Goal: Task Accomplishment & Management: Complete application form

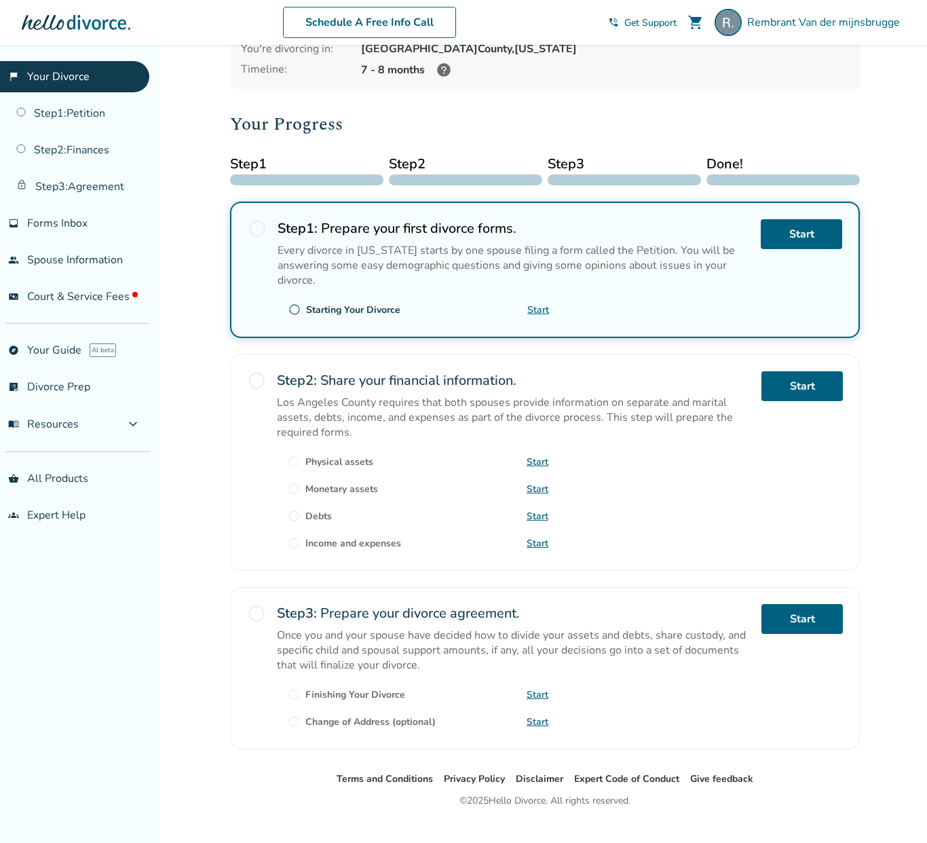
scroll to position [128, 0]
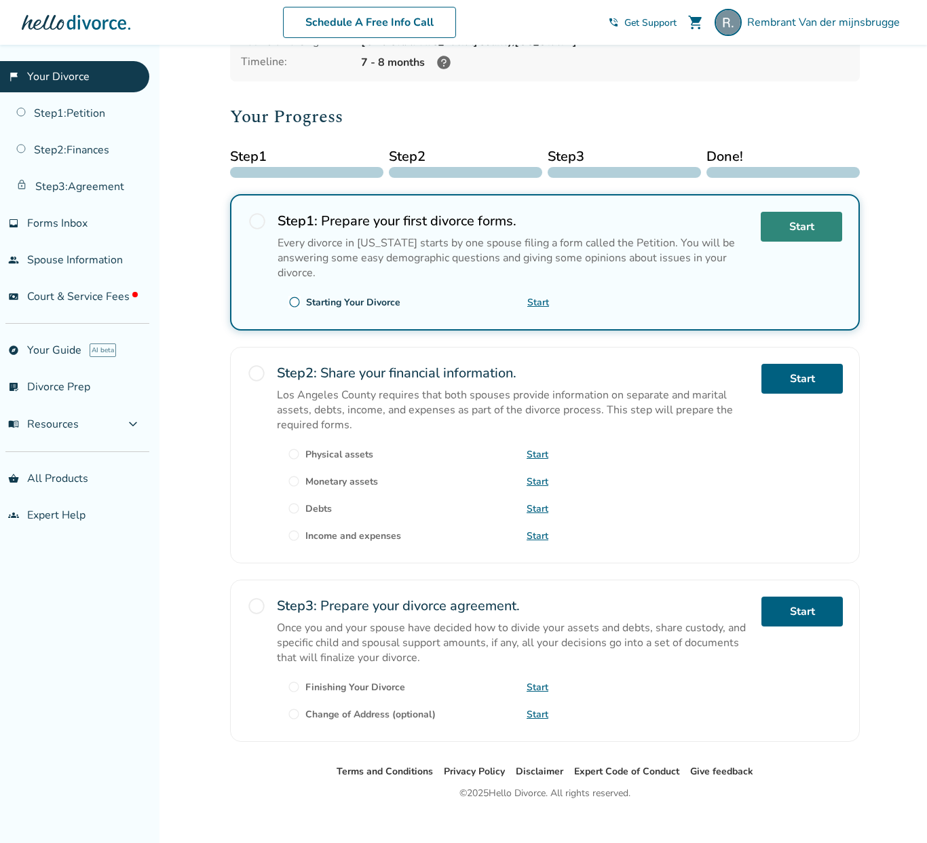
click at [800, 232] on link "Start" at bounding box center [801, 227] width 81 height 30
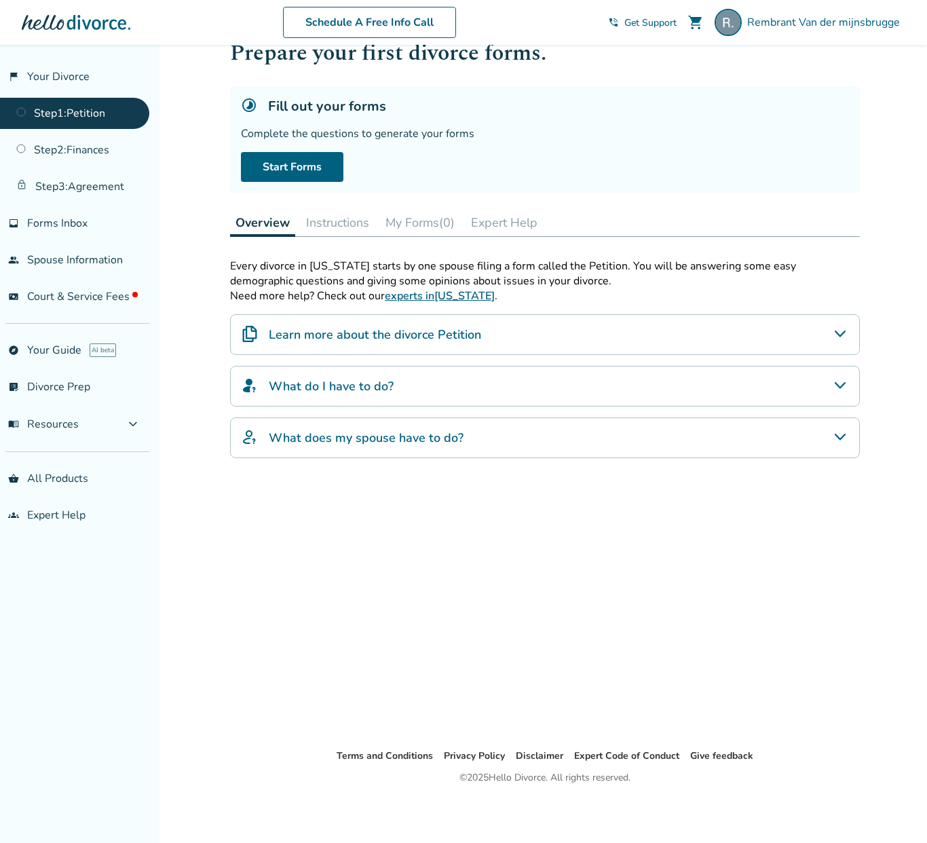
scroll to position [45, 0]
click at [297, 174] on link "Start Forms" at bounding box center [292, 167] width 102 height 30
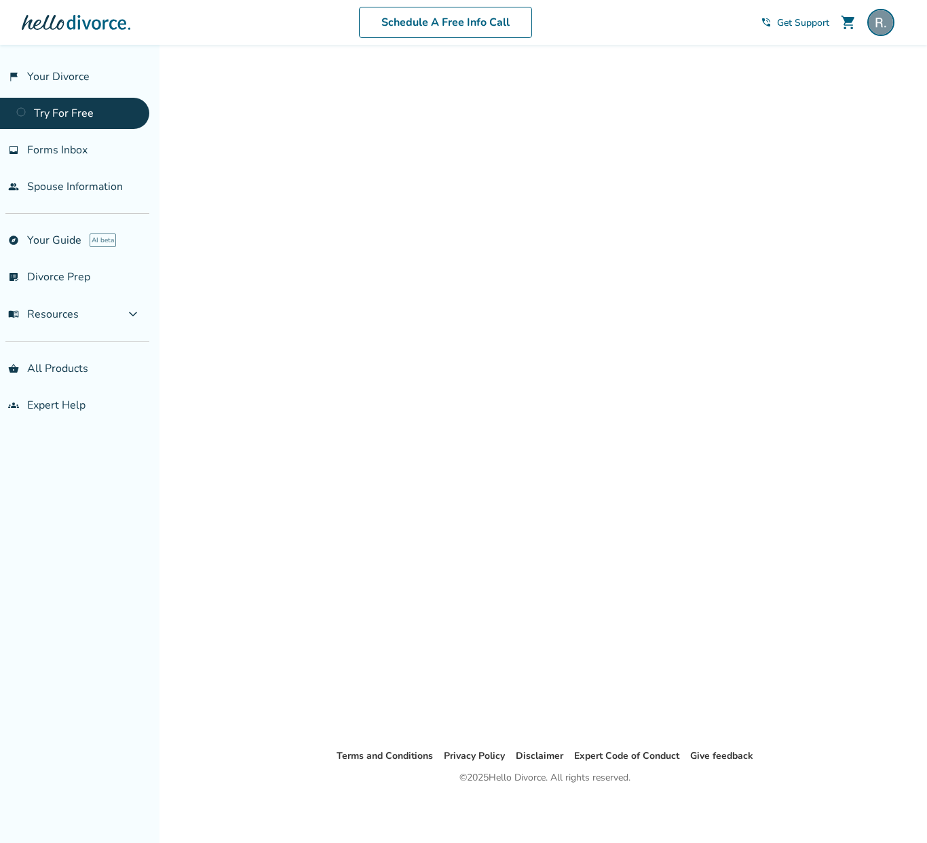
scroll to position [30, 0]
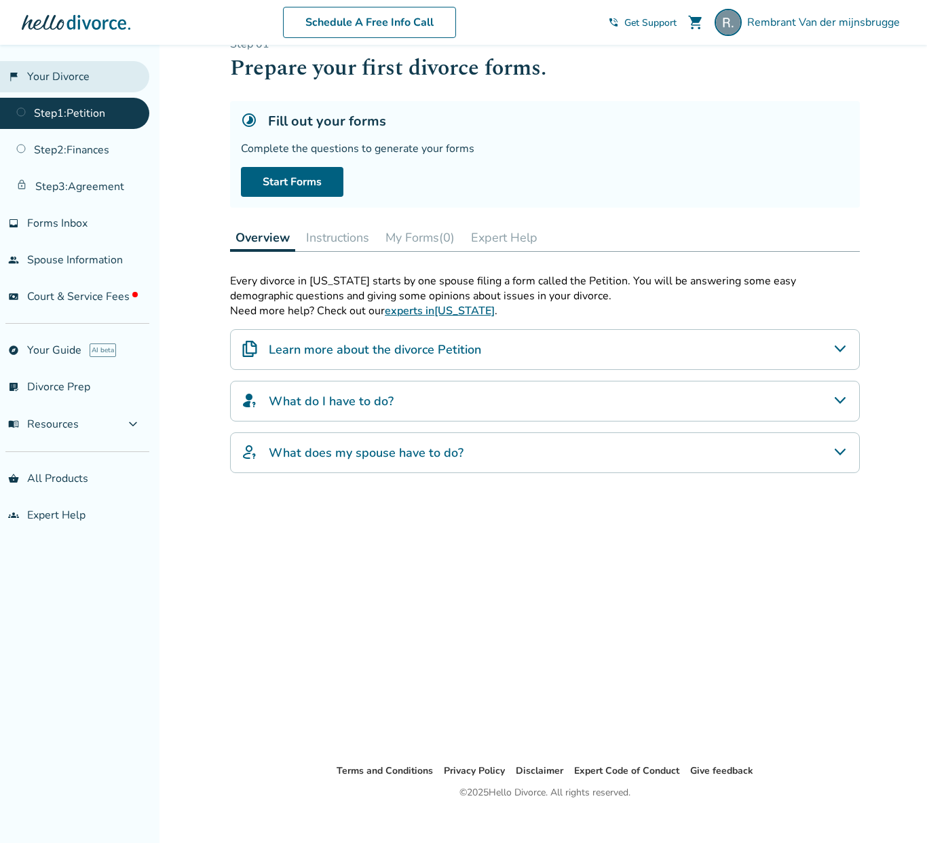
click at [76, 78] on link "flag_2 Your Divorce" at bounding box center [74, 76] width 149 height 31
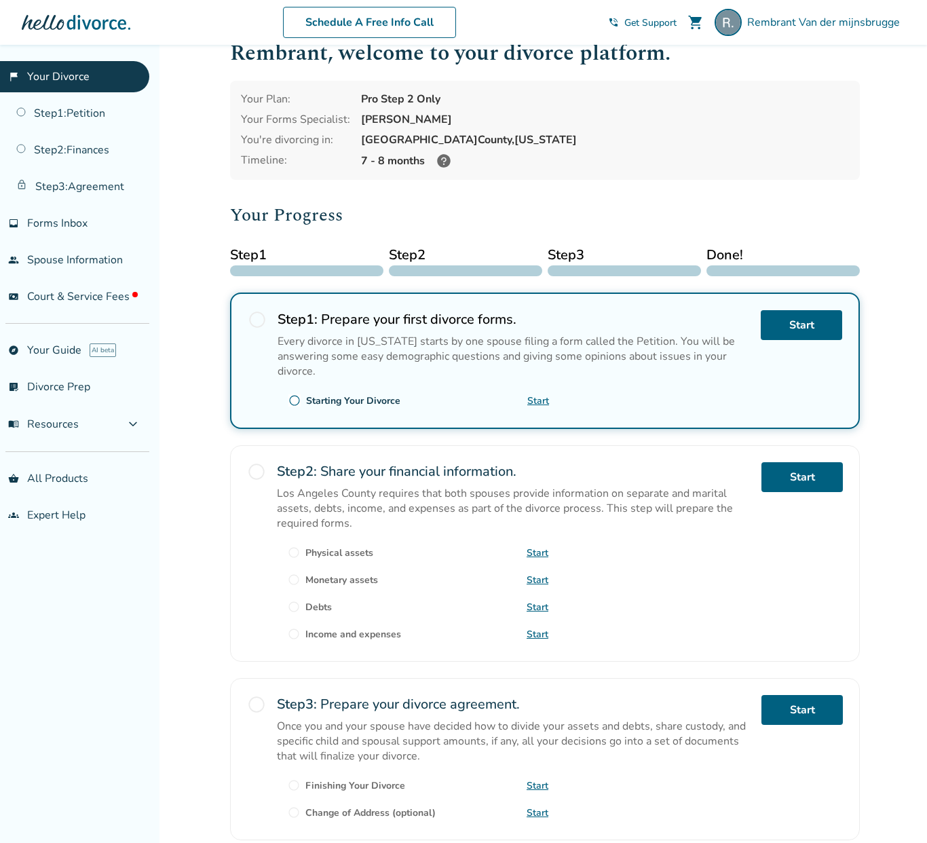
click at [541, 548] on link "Start" at bounding box center [538, 552] width 22 height 13
